Goal: Information Seeking & Learning: Learn about a topic

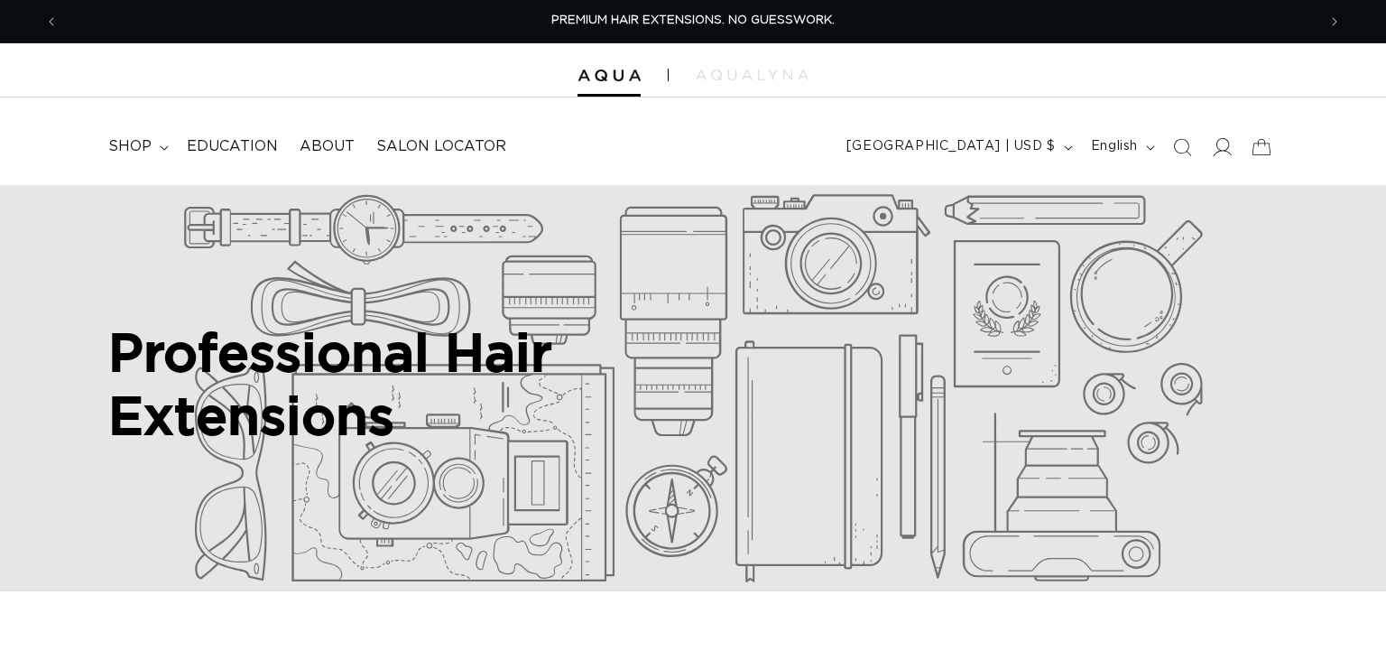
click at [1223, 153] on icon at bounding box center [1221, 146] width 19 height 19
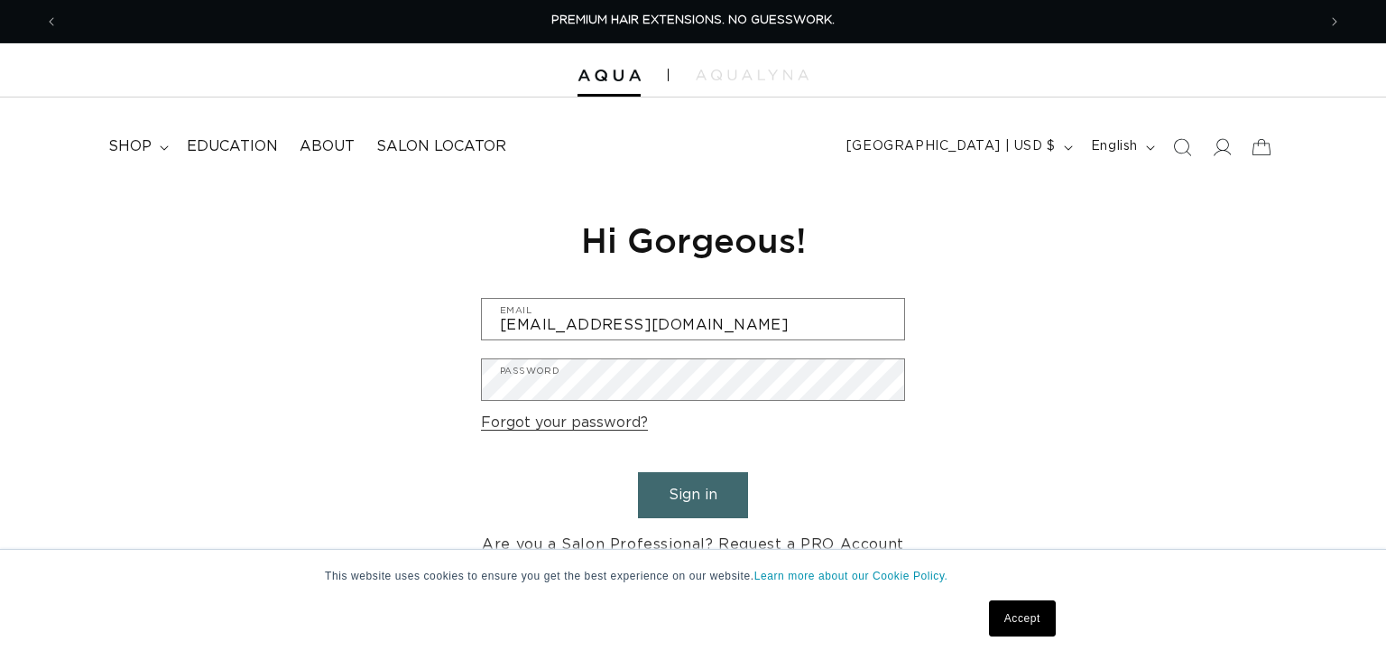
click at [687, 482] on button "Sign in" at bounding box center [693, 495] width 110 height 46
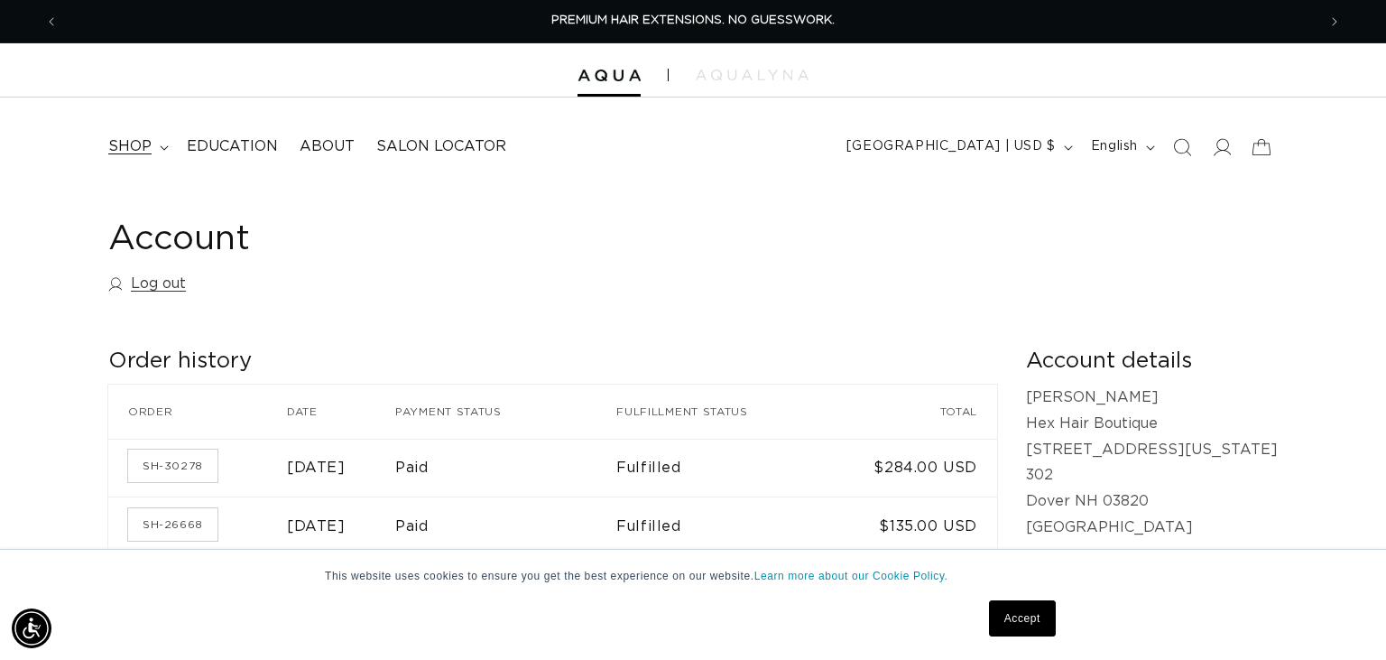
click at [140, 145] on span "shop" at bounding box center [129, 146] width 43 height 19
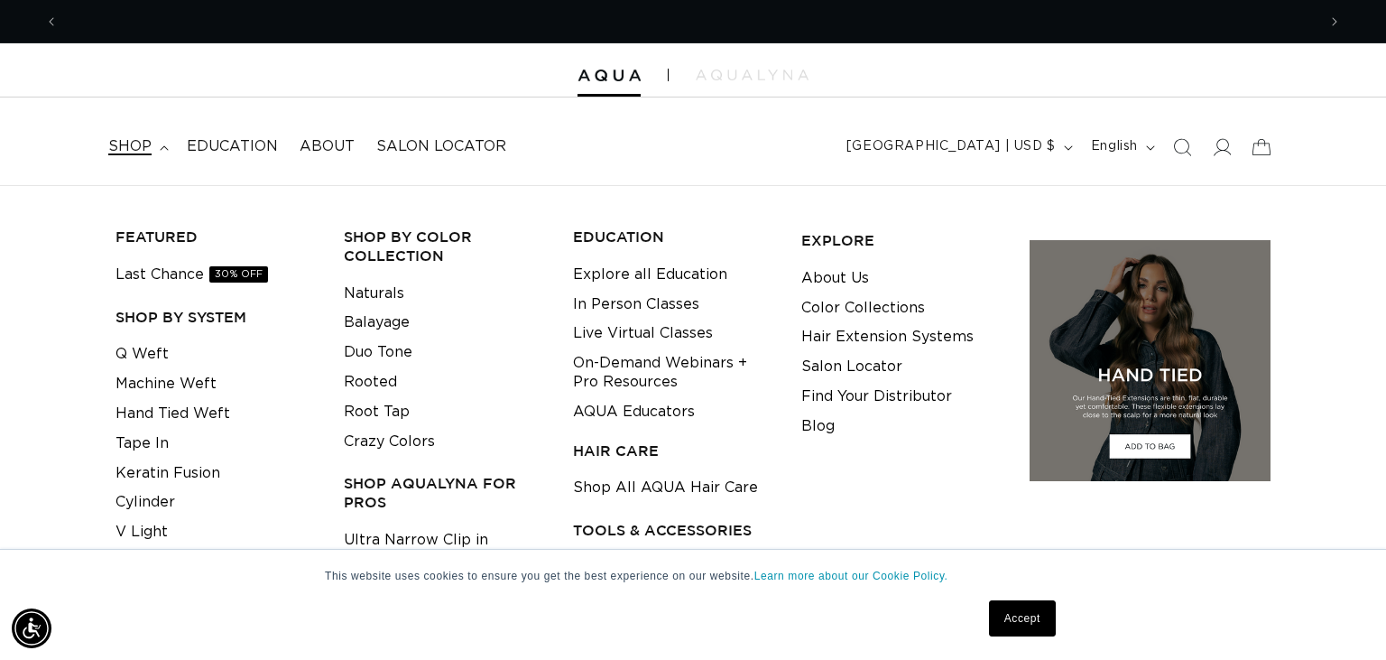
scroll to position [0, 2516]
click at [391, 436] on link "Crazy Colors" at bounding box center [389, 442] width 91 height 30
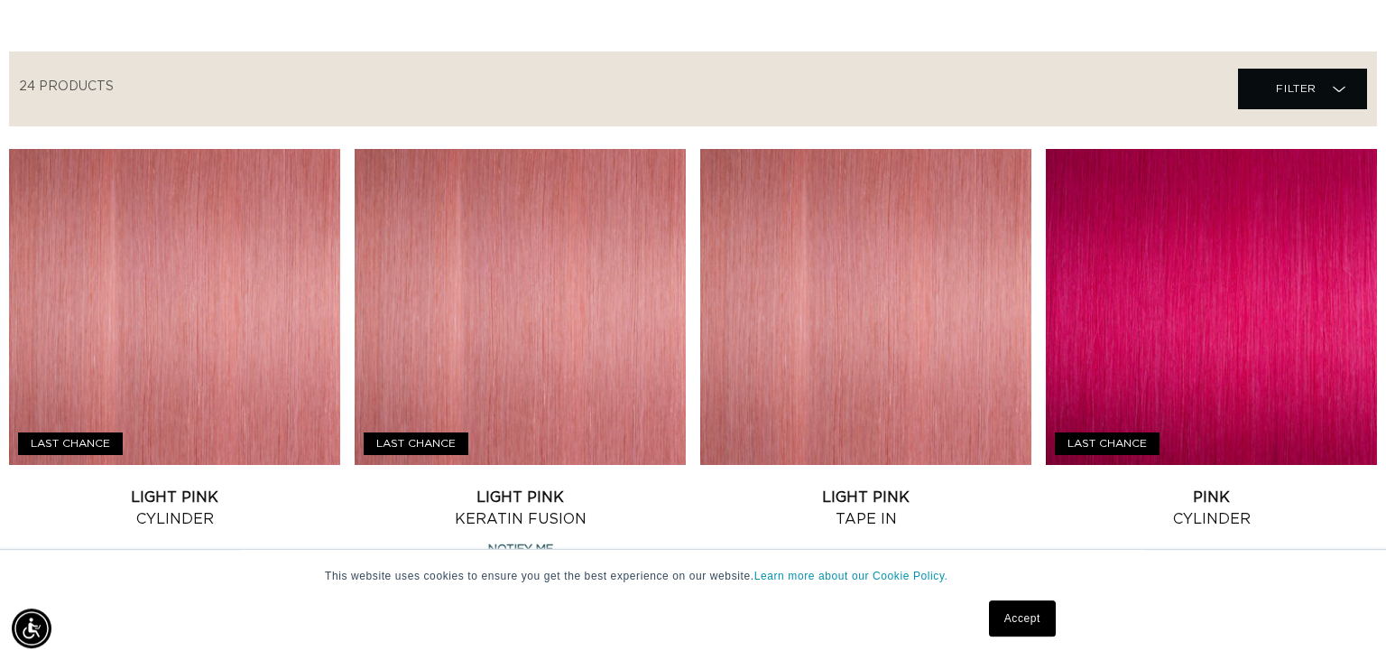
scroll to position [0, 1258]
click at [1032, 608] on link "Accept" at bounding box center [1022, 618] width 67 height 36
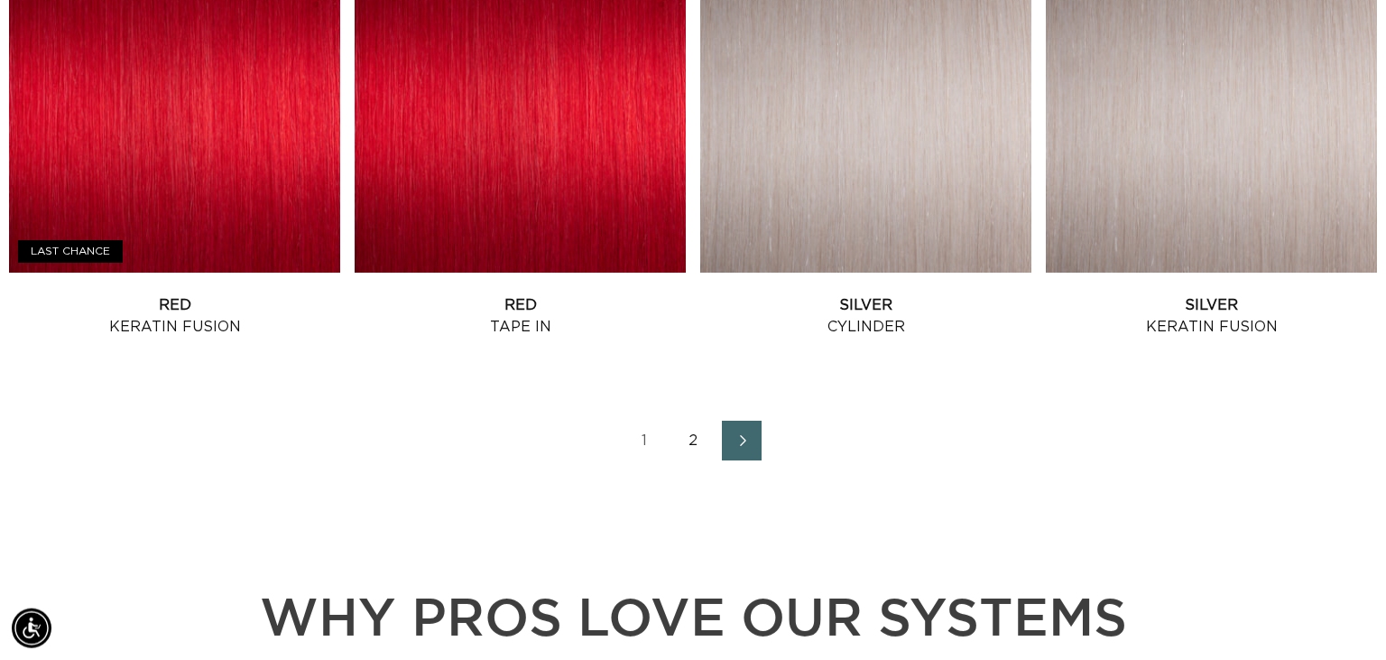
scroll to position [2401, 0]
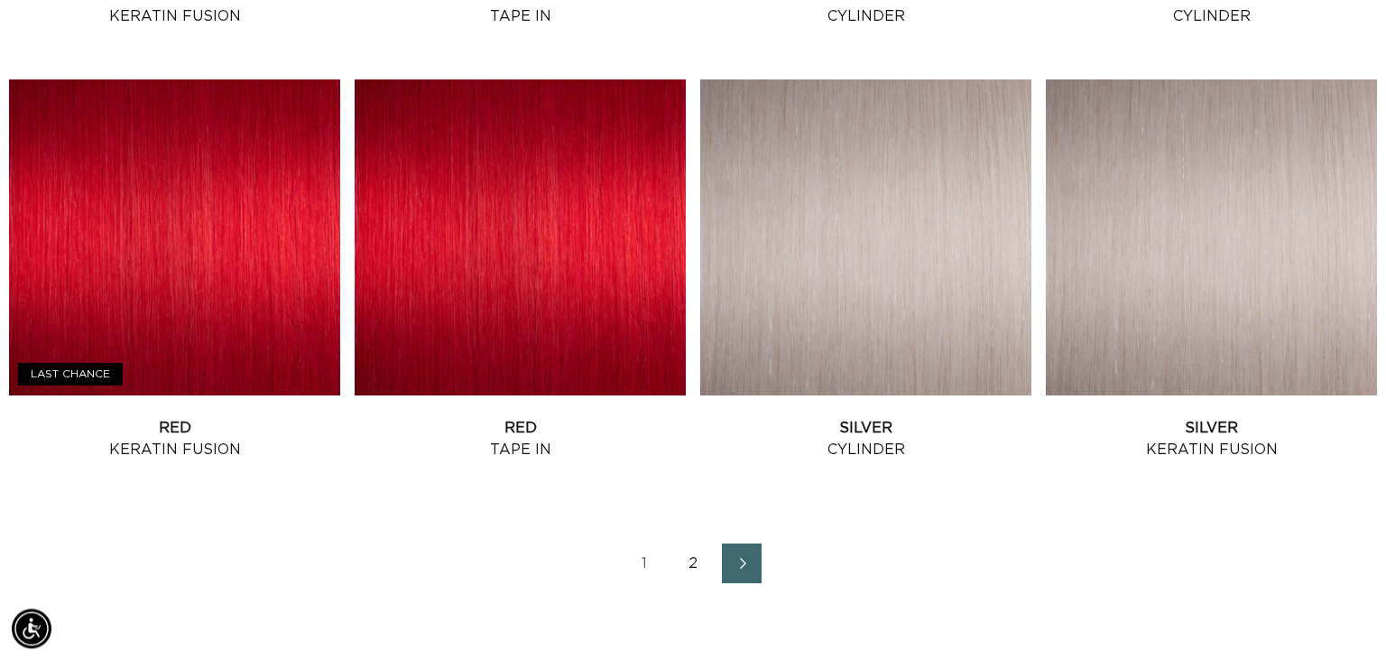
click at [689, 555] on link "2" at bounding box center [693, 563] width 40 height 40
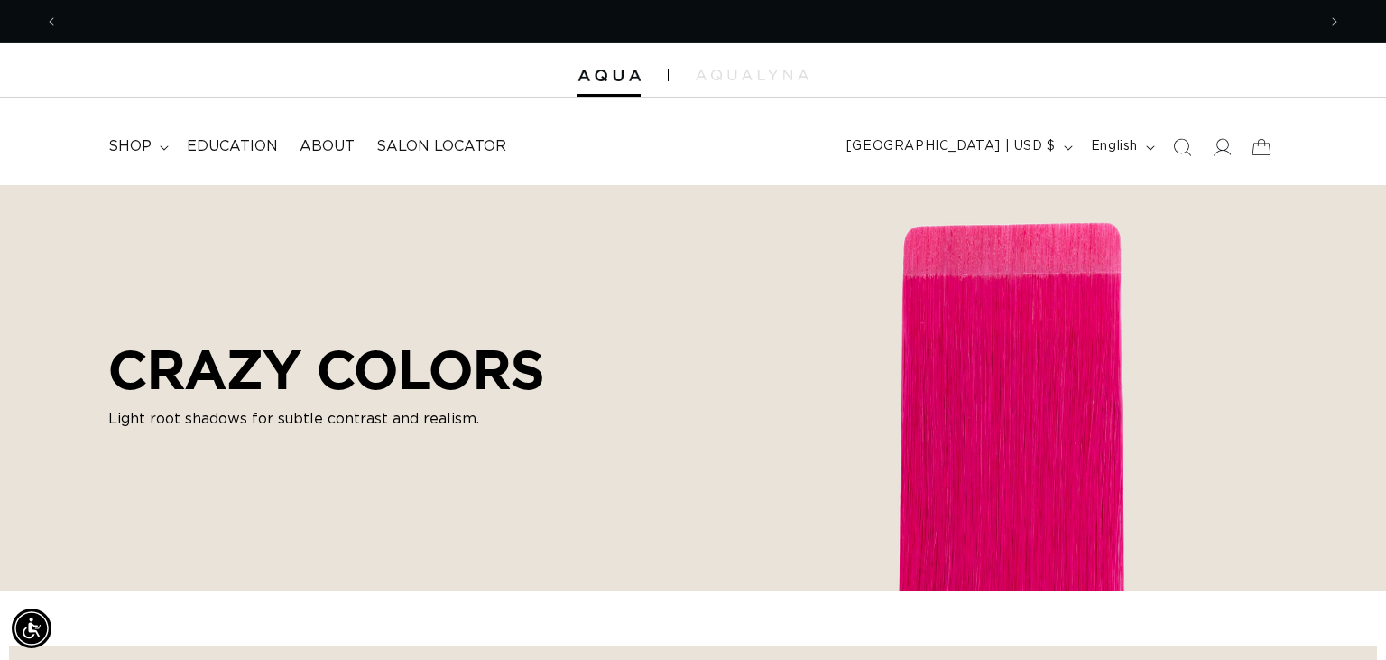
scroll to position [0, 2516]
click at [147, 146] on span "shop" at bounding box center [129, 146] width 43 height 19
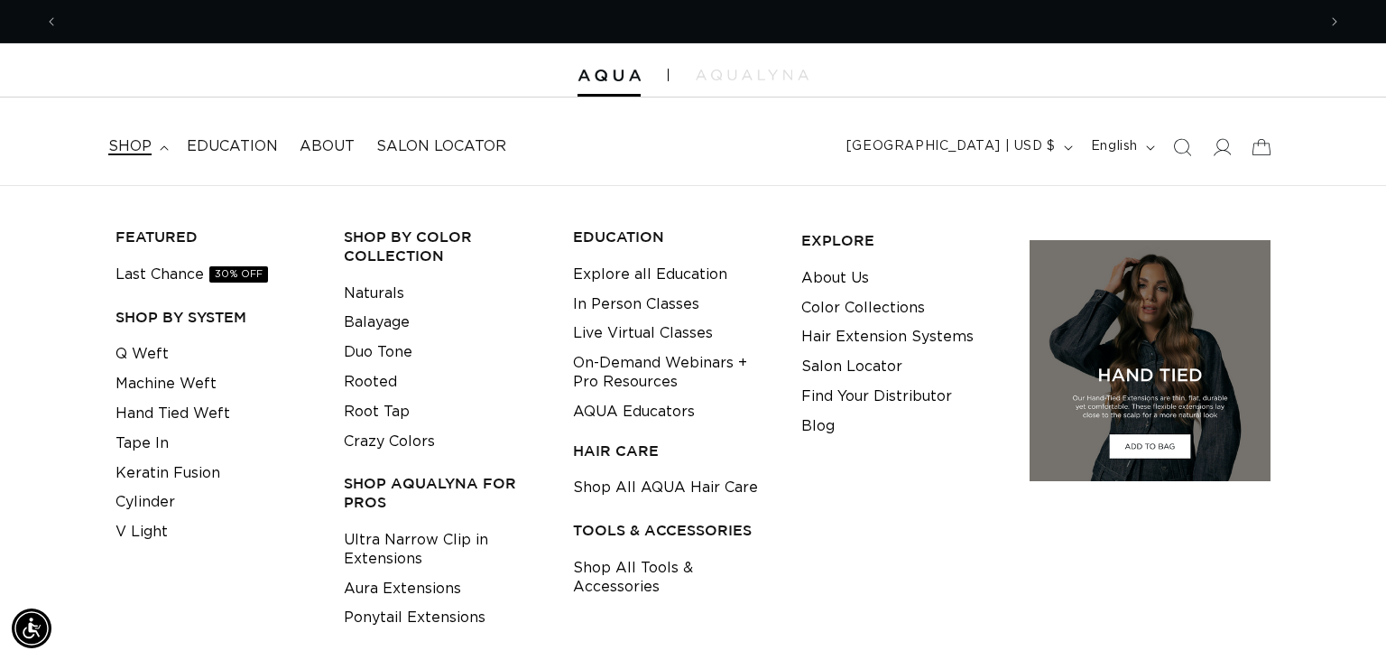
scroll to position [0, 0]
click at [139, 504] on link "Cylinder" at bounding box center [146, 502] width 60 height 30
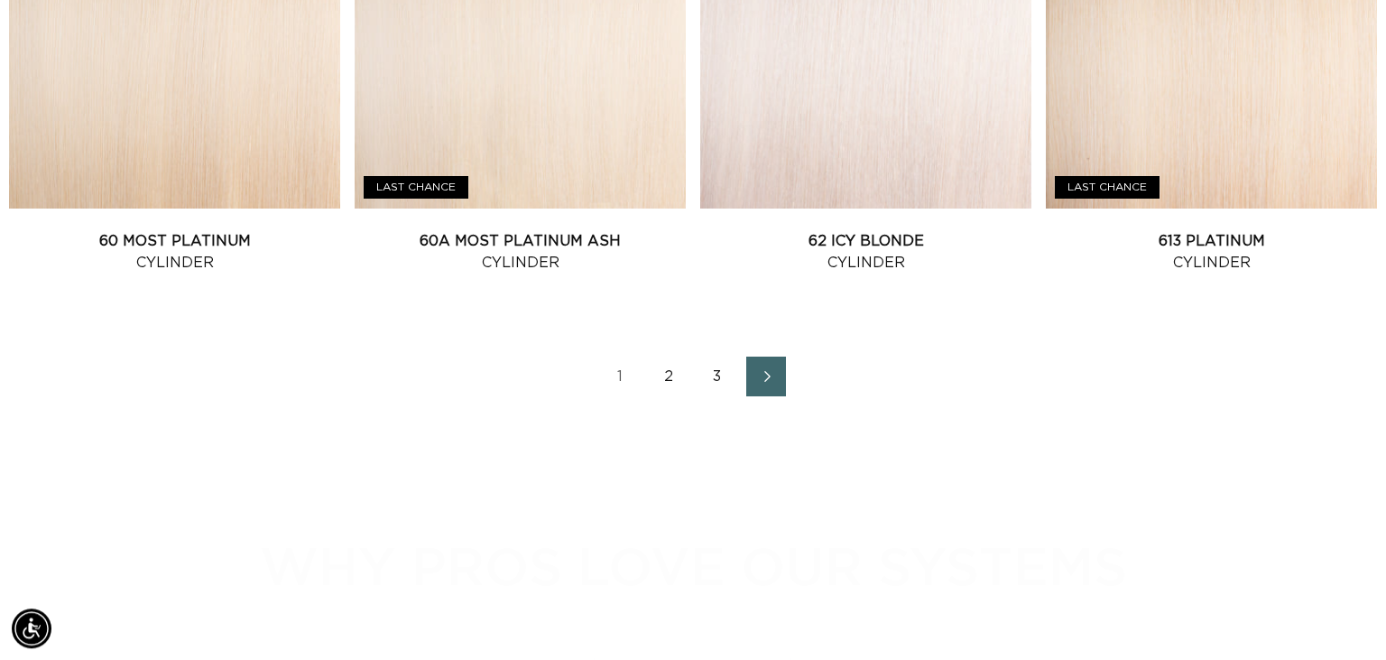
scroll to position [2586, 0]
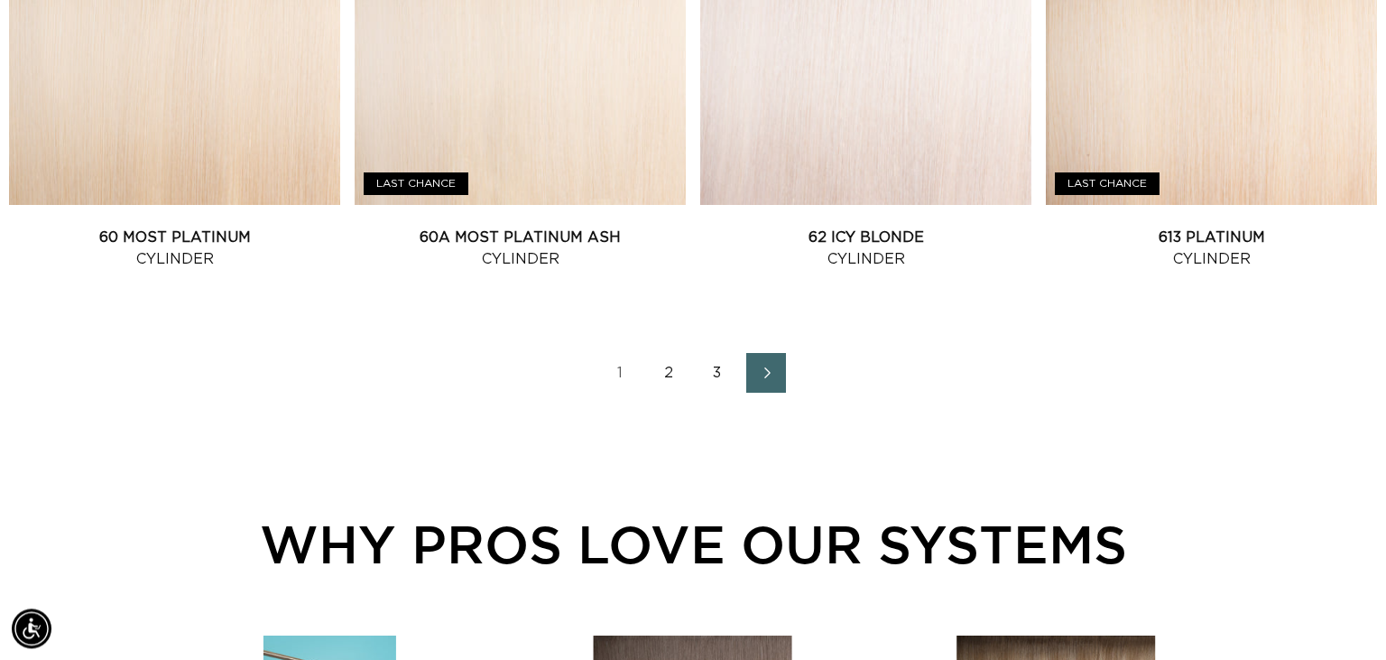
click at [665, 375] on link "2" at bounding box center [669, 373] width 40 height 40
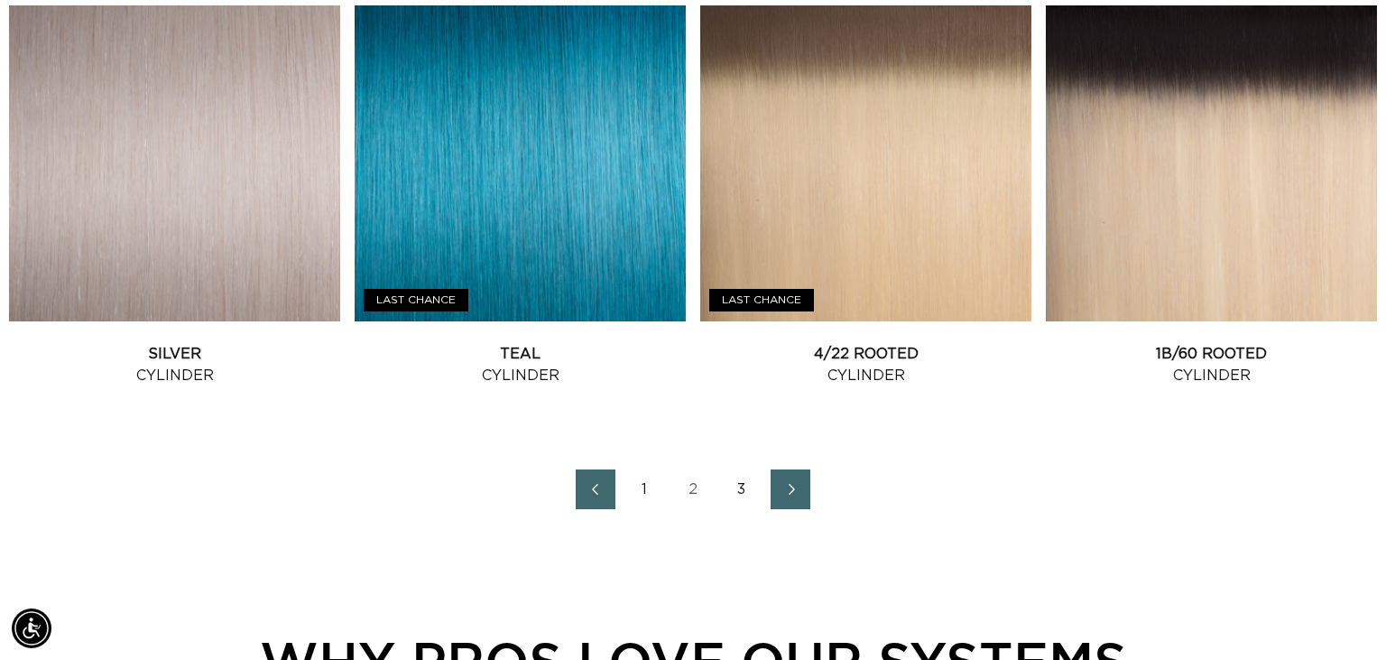
scroll to position [2508, 0]
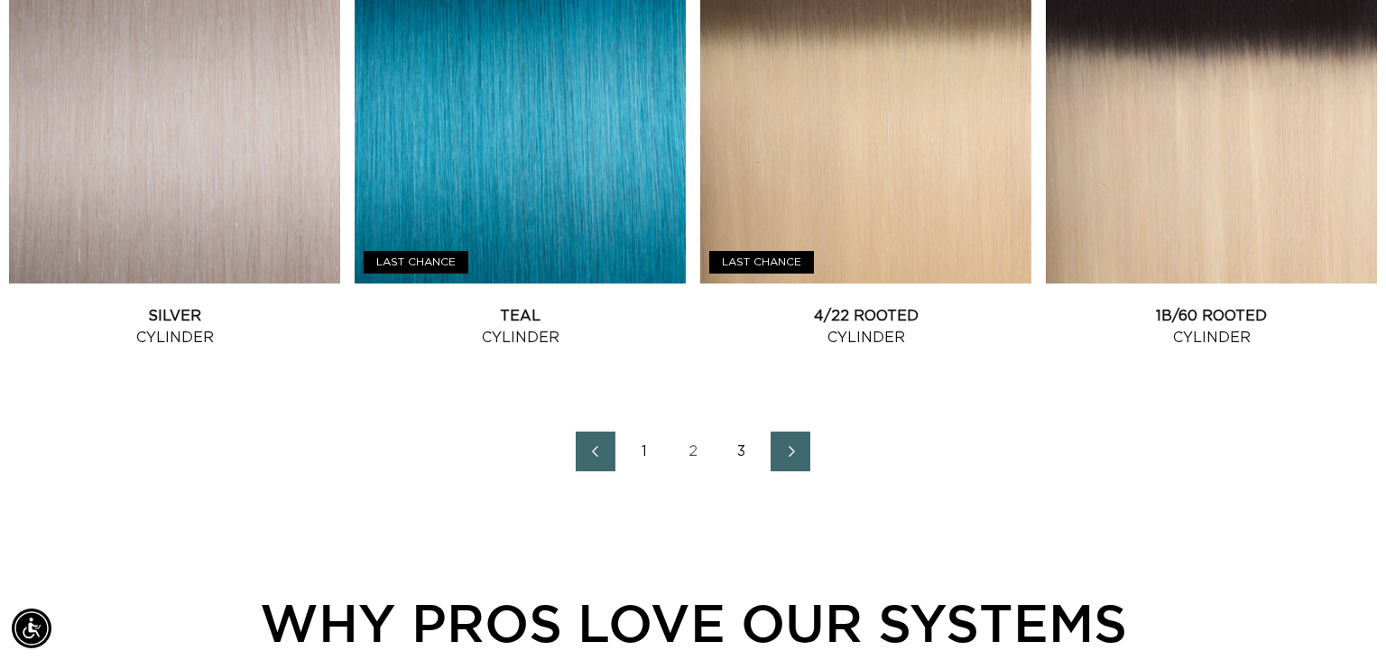
click at [747, 449] on link "3" at bounding box center [742, 451] width 40 height 40
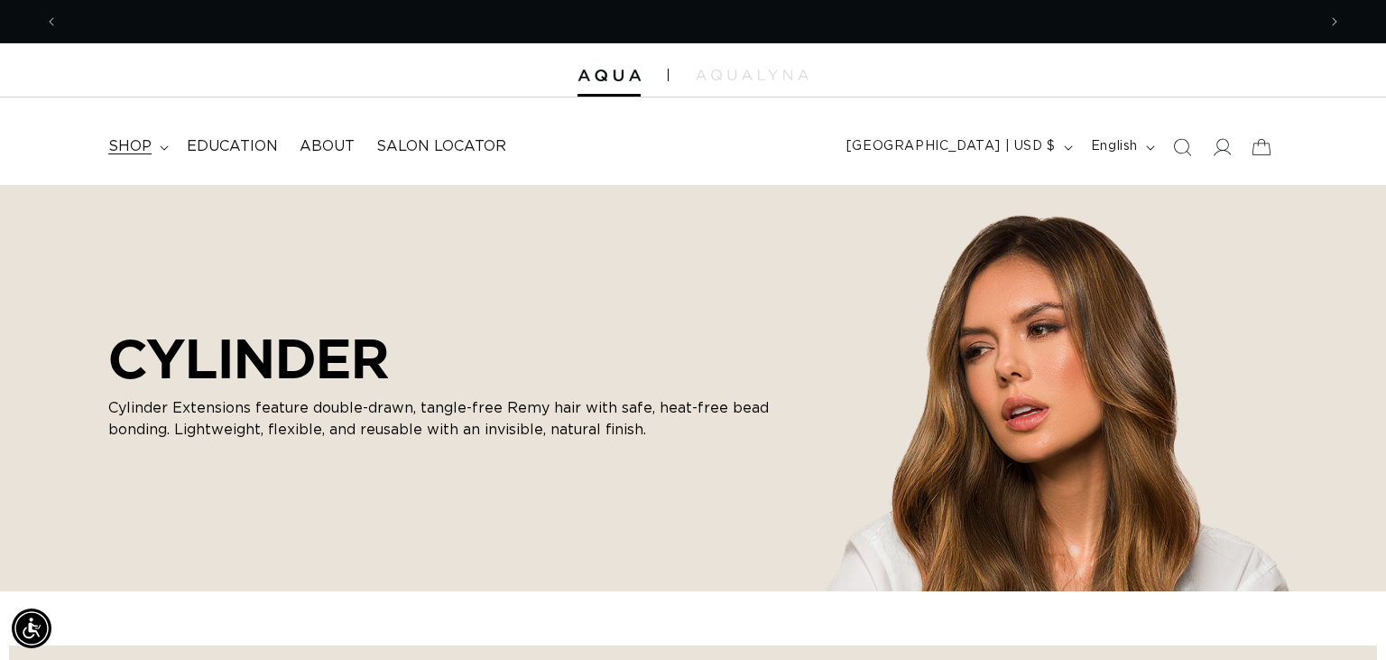
scroll to position [0, 2516]
click at [134, 140] on span "shop" at bounding box center [129, 146] width 43 height 19
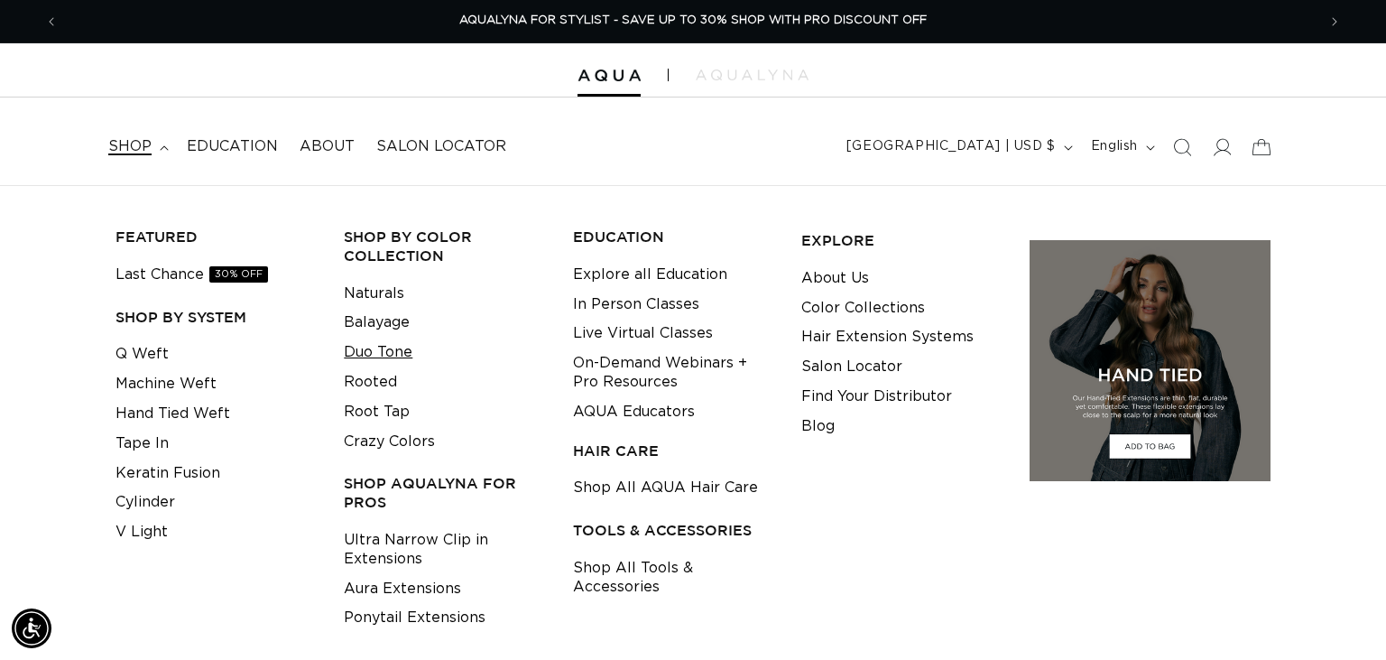
click at [379, 356] on link "Duo Tone" at bounding box center [378, 353] width 69 height 30
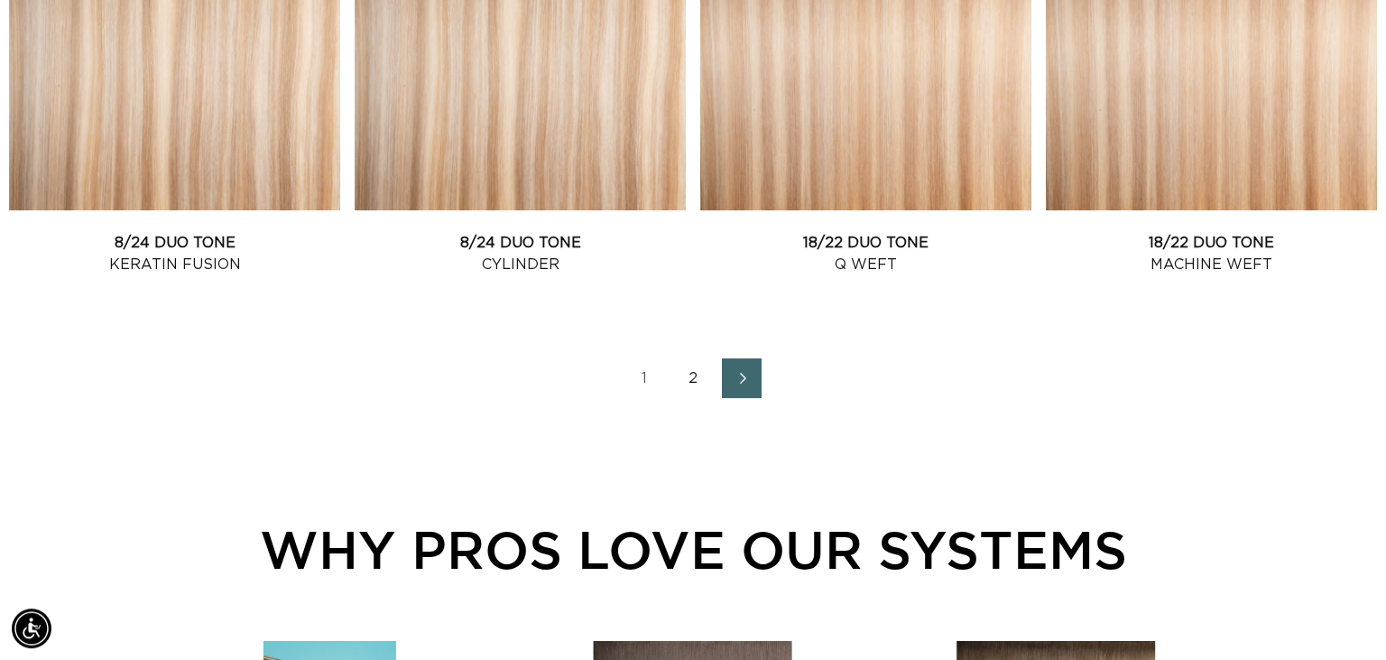
scroll to position [2595, 0]
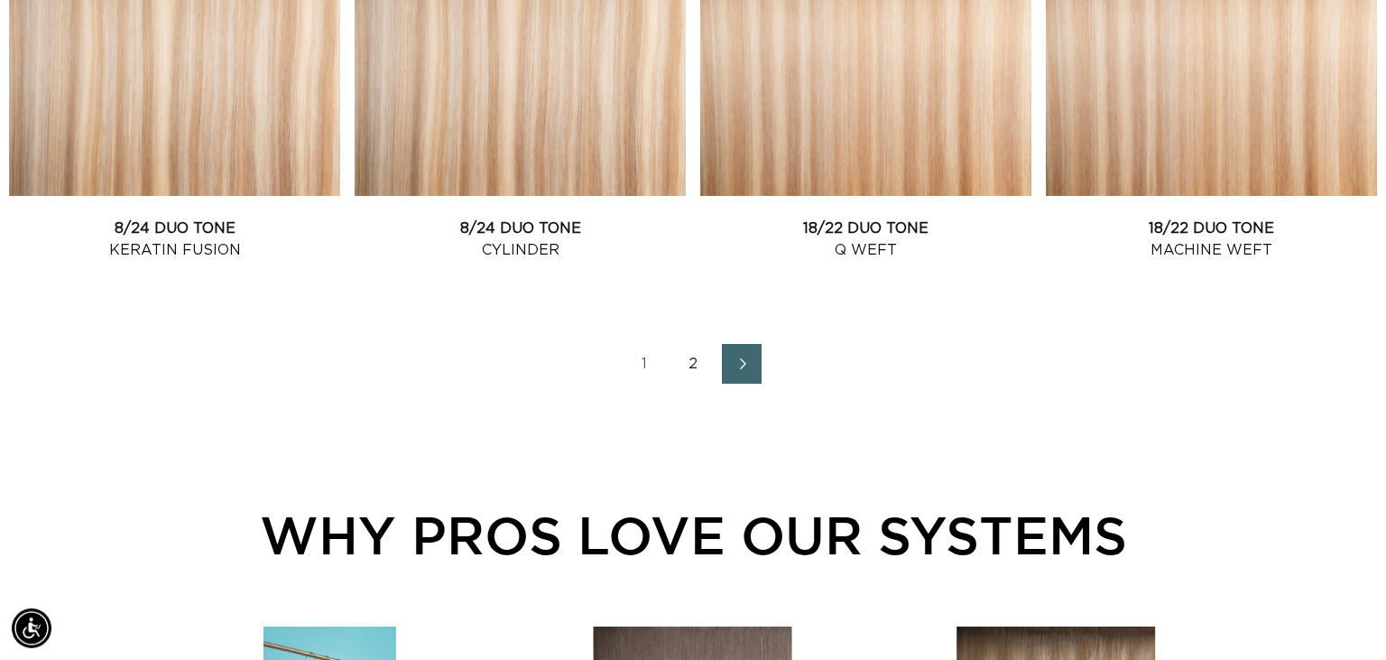
click at [693, 359] on link "2" at bounding box center [693, 364] width 40 height 40
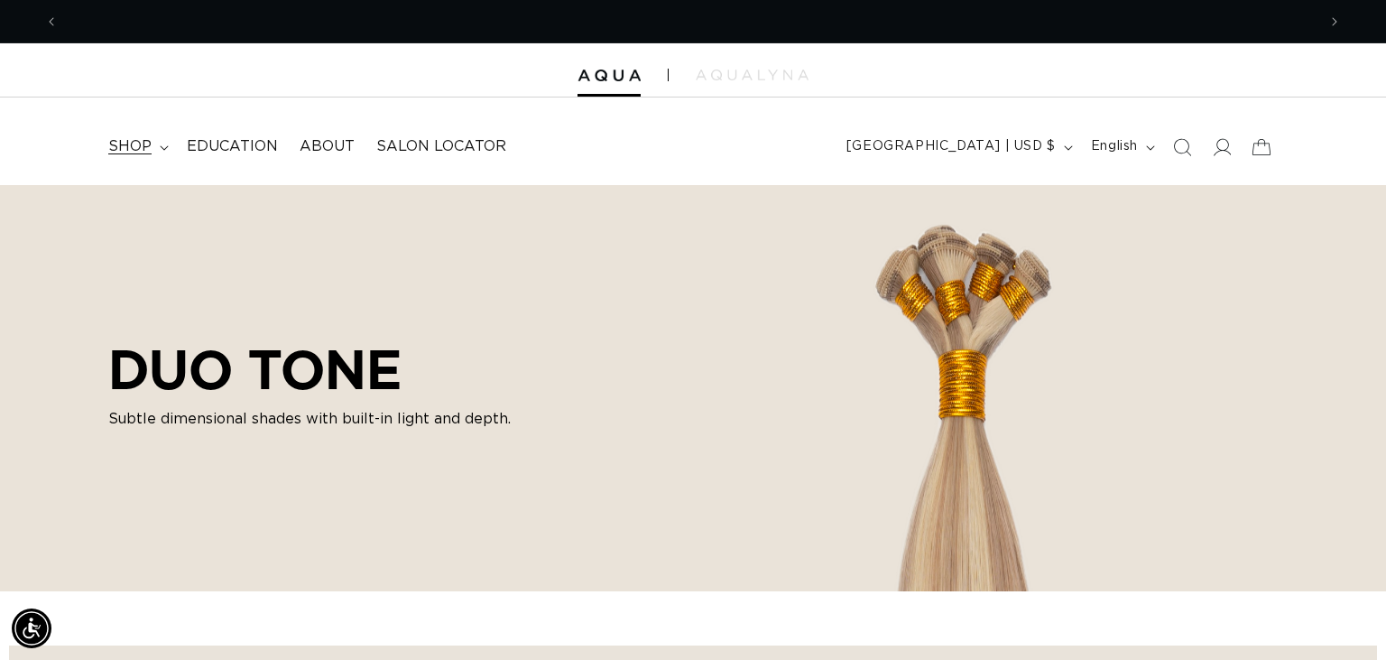
click at [147, 143] on span "shop" at bounding box center [129, 146] width 43 height 19
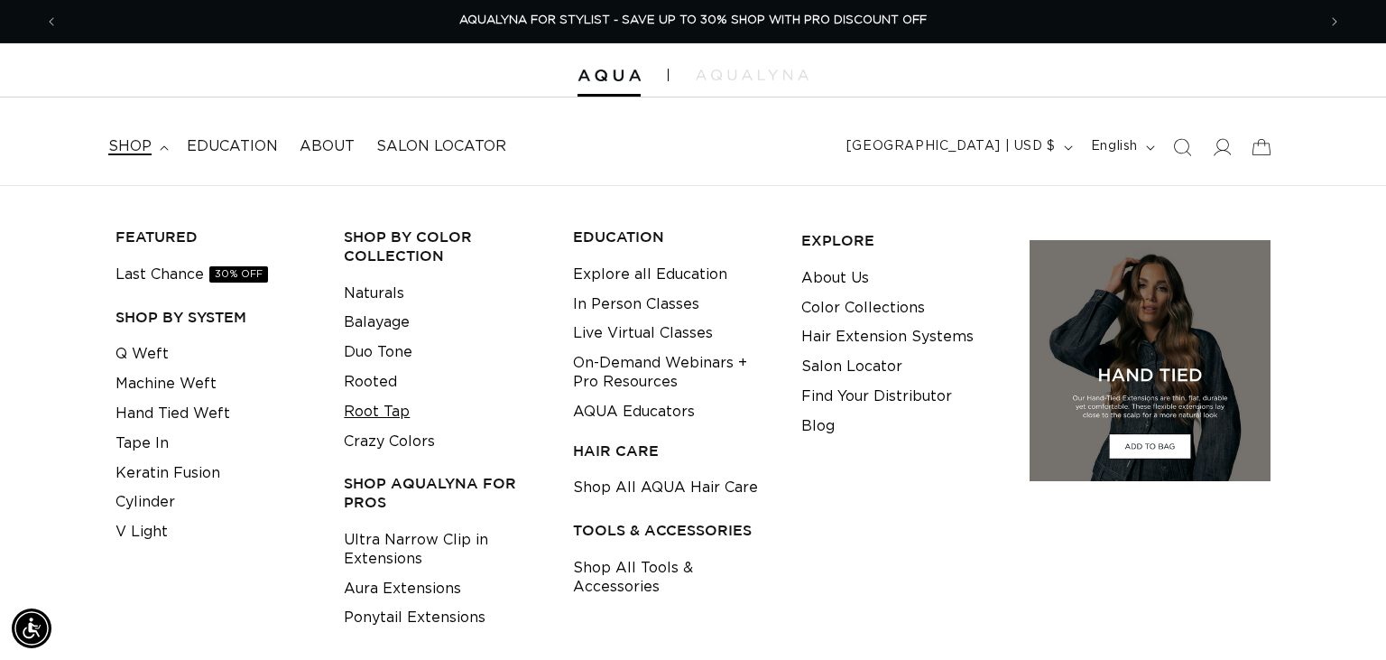
click at [374, 410] on link "Root Tap" at bounding box center [377, 412] width 66 height 30
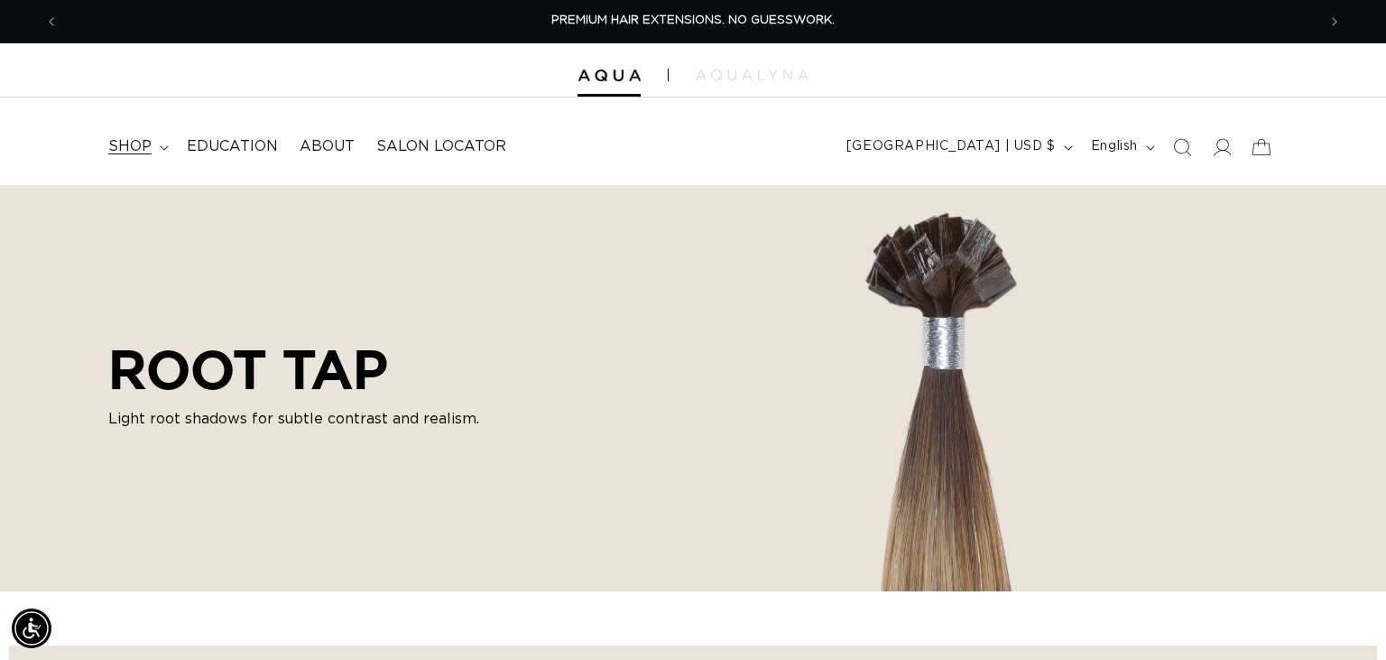
click at [150, 142] on span "shop" at bounding box center [129, 146] width 43 height 19
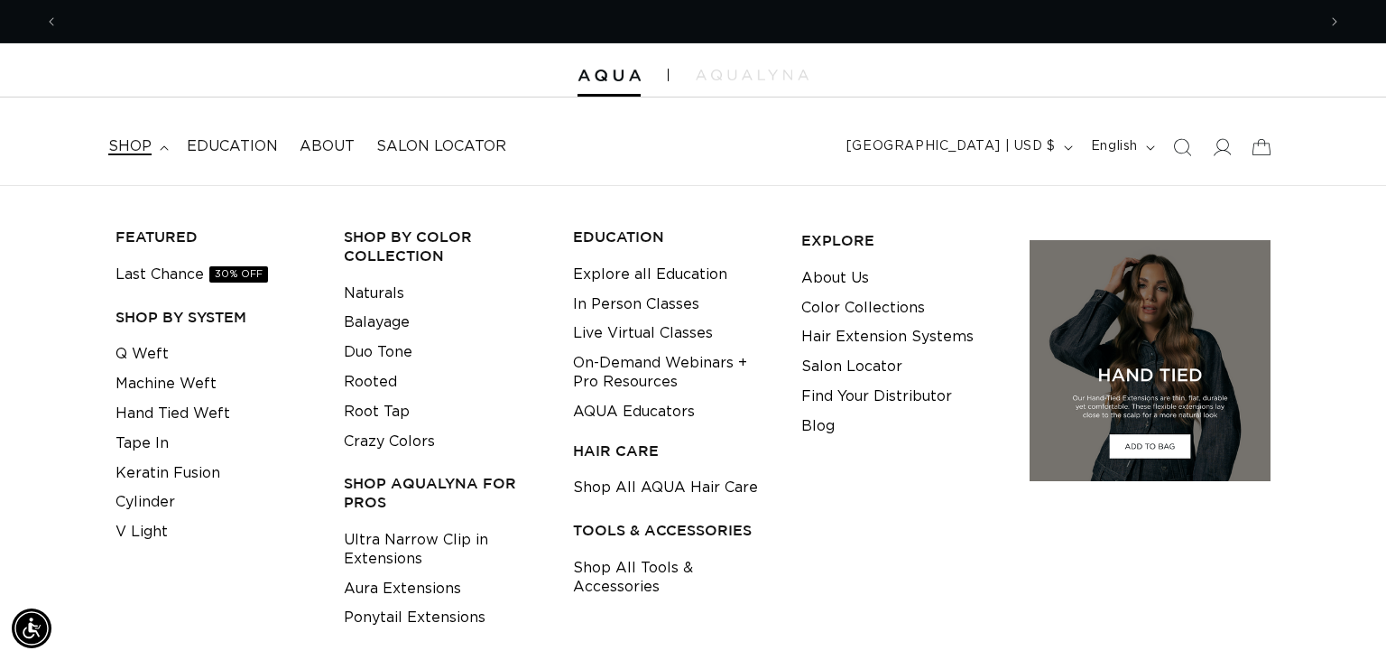
scroll to position [0, 1258]
click at [367, 384] on link "Rooted" at bounding box center [370, 382] width 53 height 30
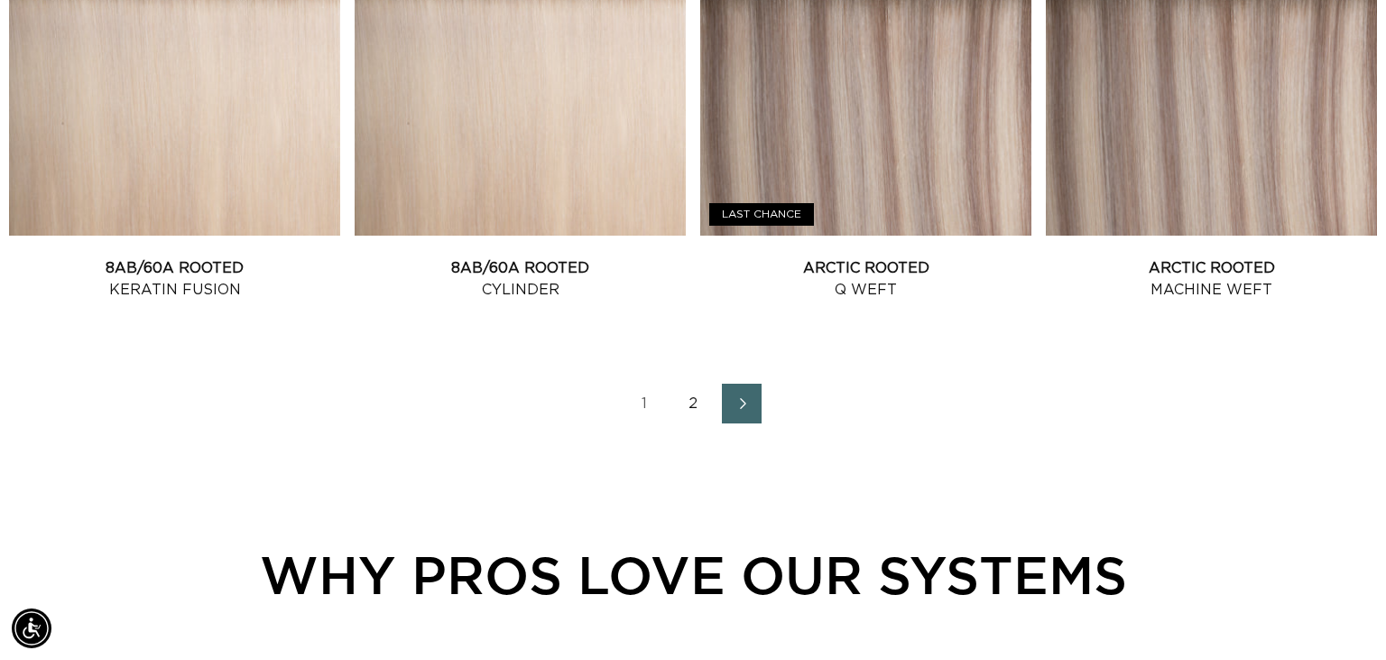
scroll to position [2557, 0]
click at [688, 404] on link "2" at bounding box center [693, 403] width 40 height 40
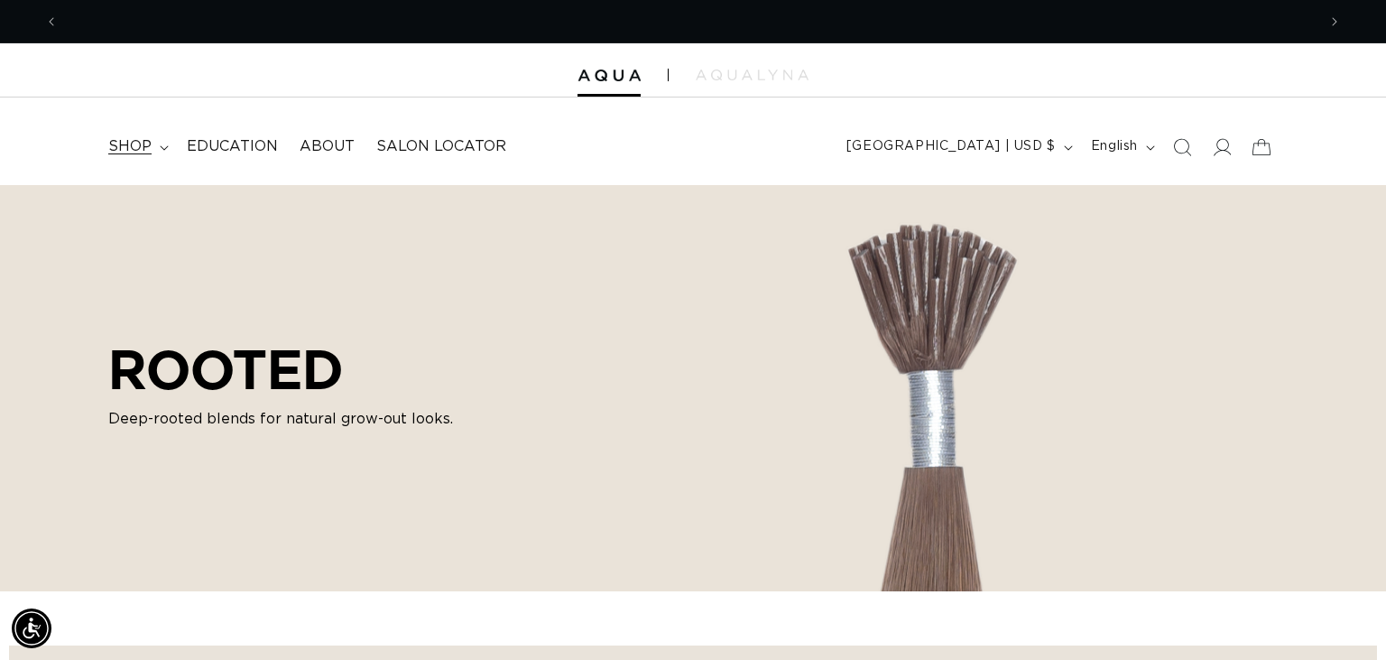
click at [137, 144] on span "shop" at bounding box center [129, 146] width 43 height 19
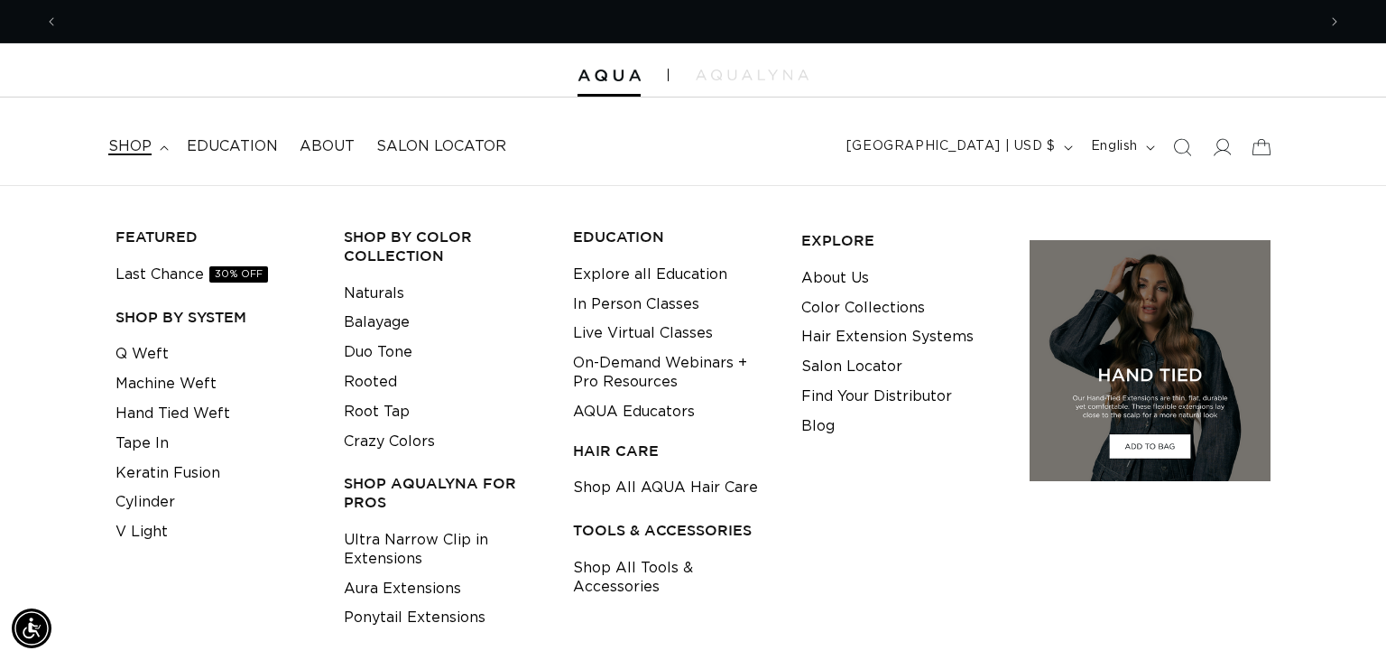
scroll to position [0, 2516]
click at [368, 306] on link "Naturals" at bounding box center [374, 294] width 60 height 30
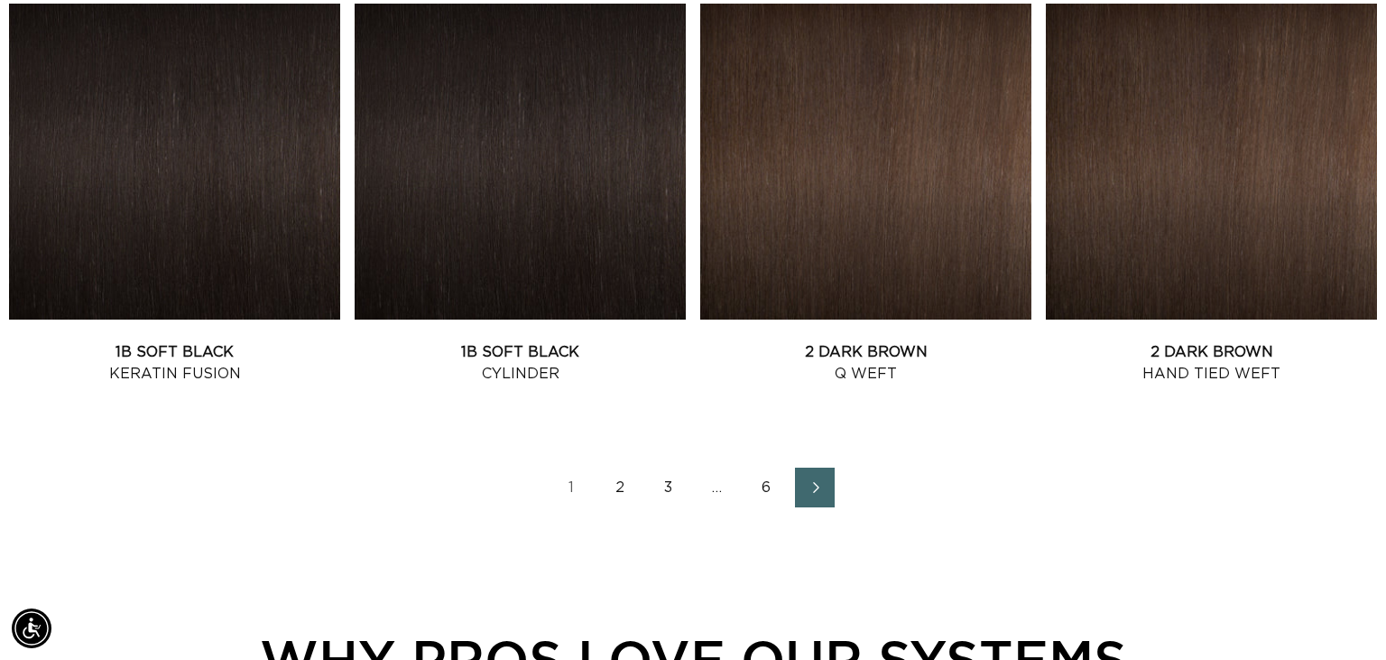
scroll to position [2588, 0]
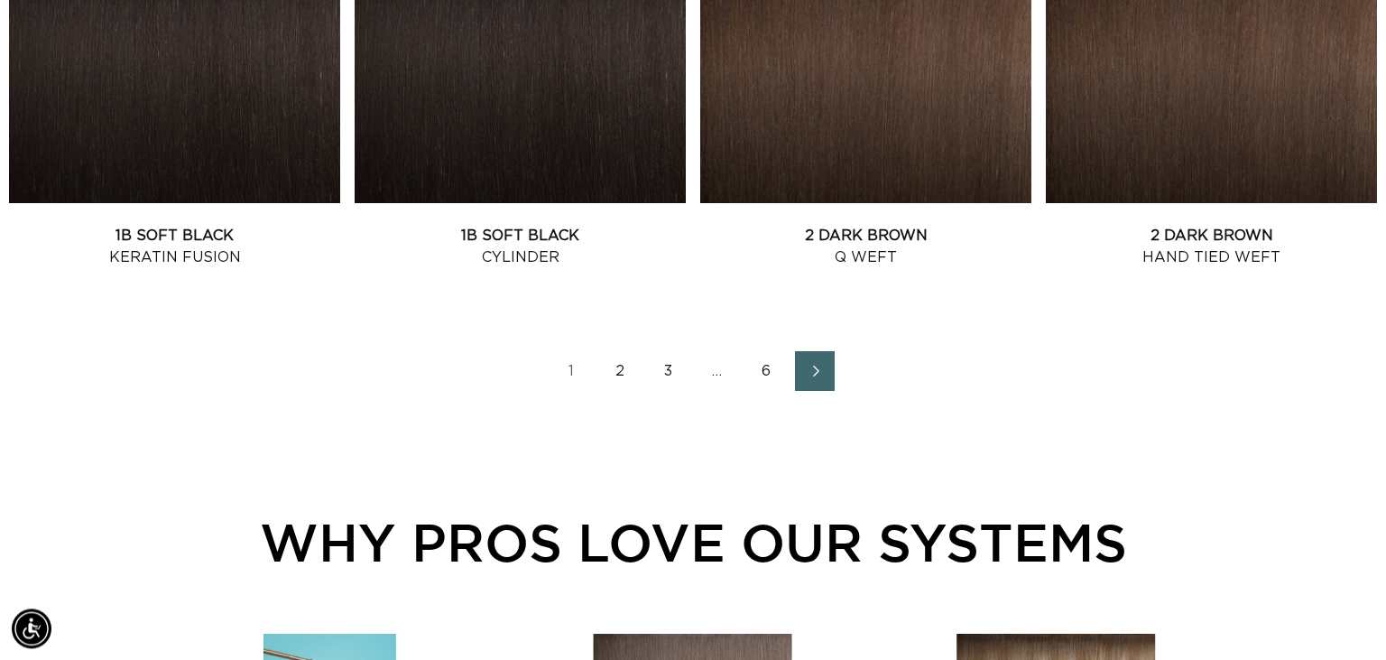
click at [766, 372] on link "6" at bounding box center [766, 371] width 40 height 40
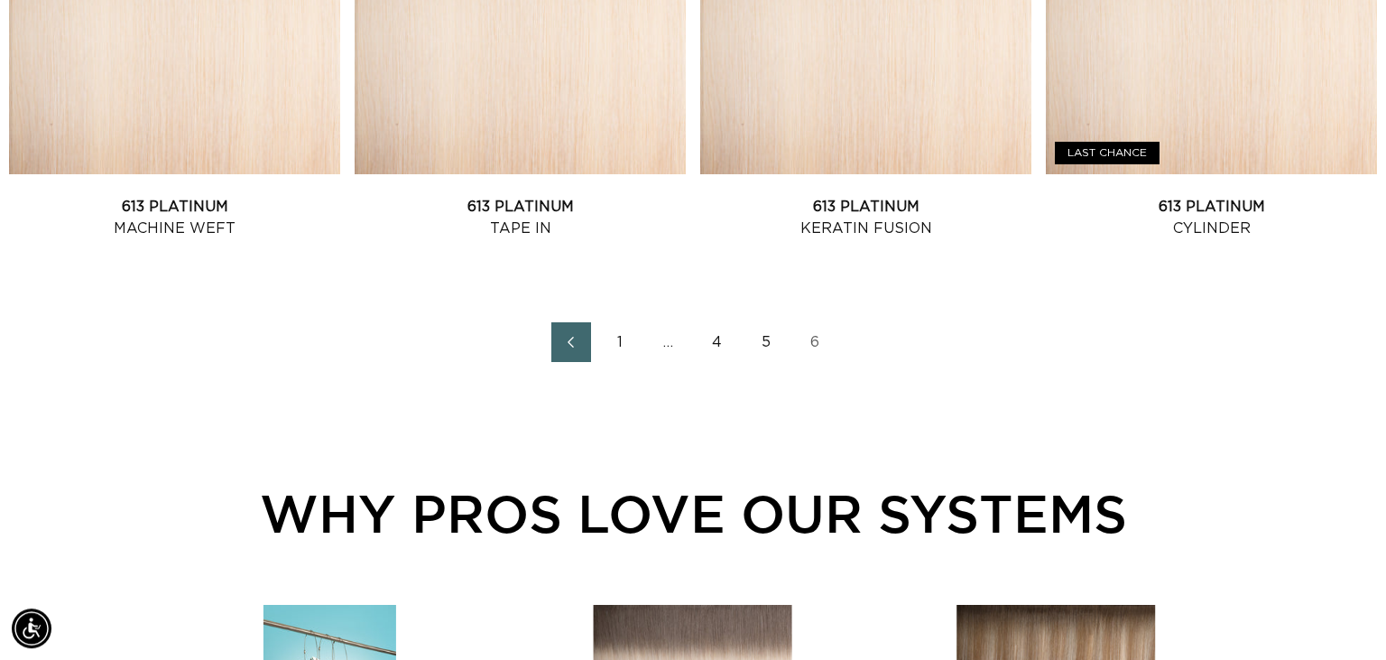
scroll to position [2225, 0]
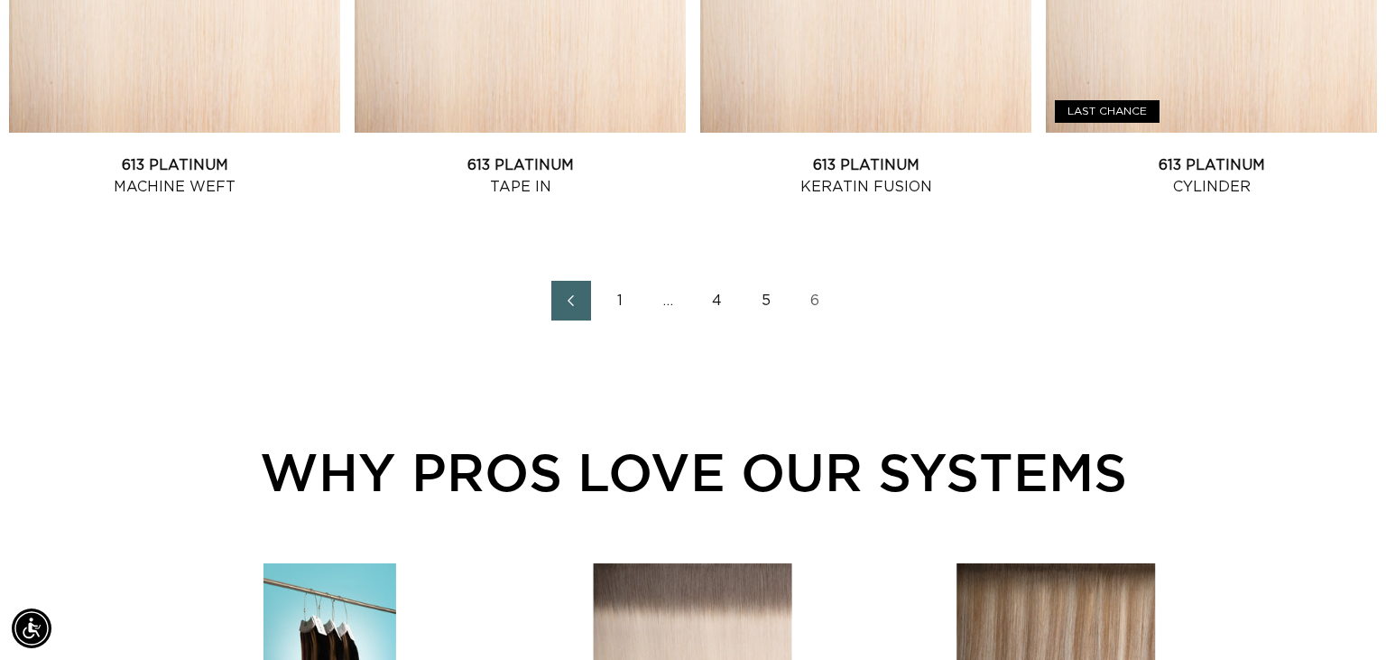
click at [766, 296] on link "5" at bounding box center [766, 301] width 40 height 40
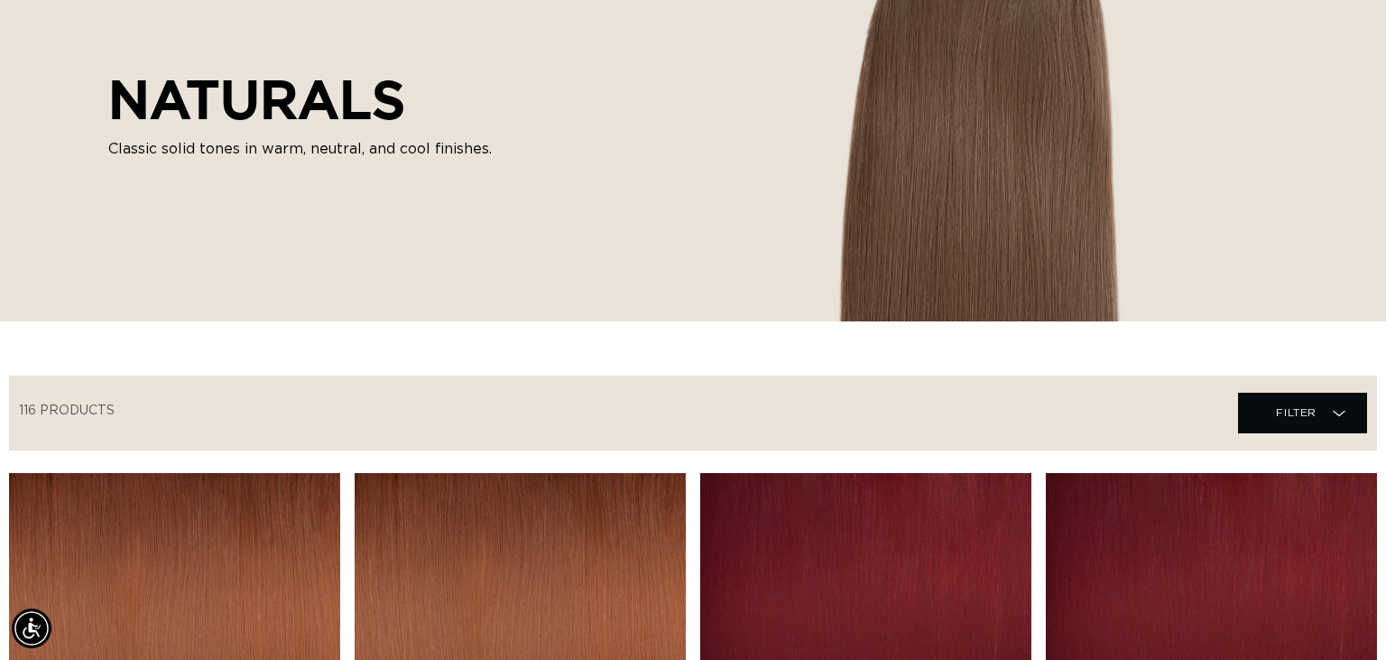
scroll to position [269, 0]
